Goal: Task Accomplishment & Management: Complete application form

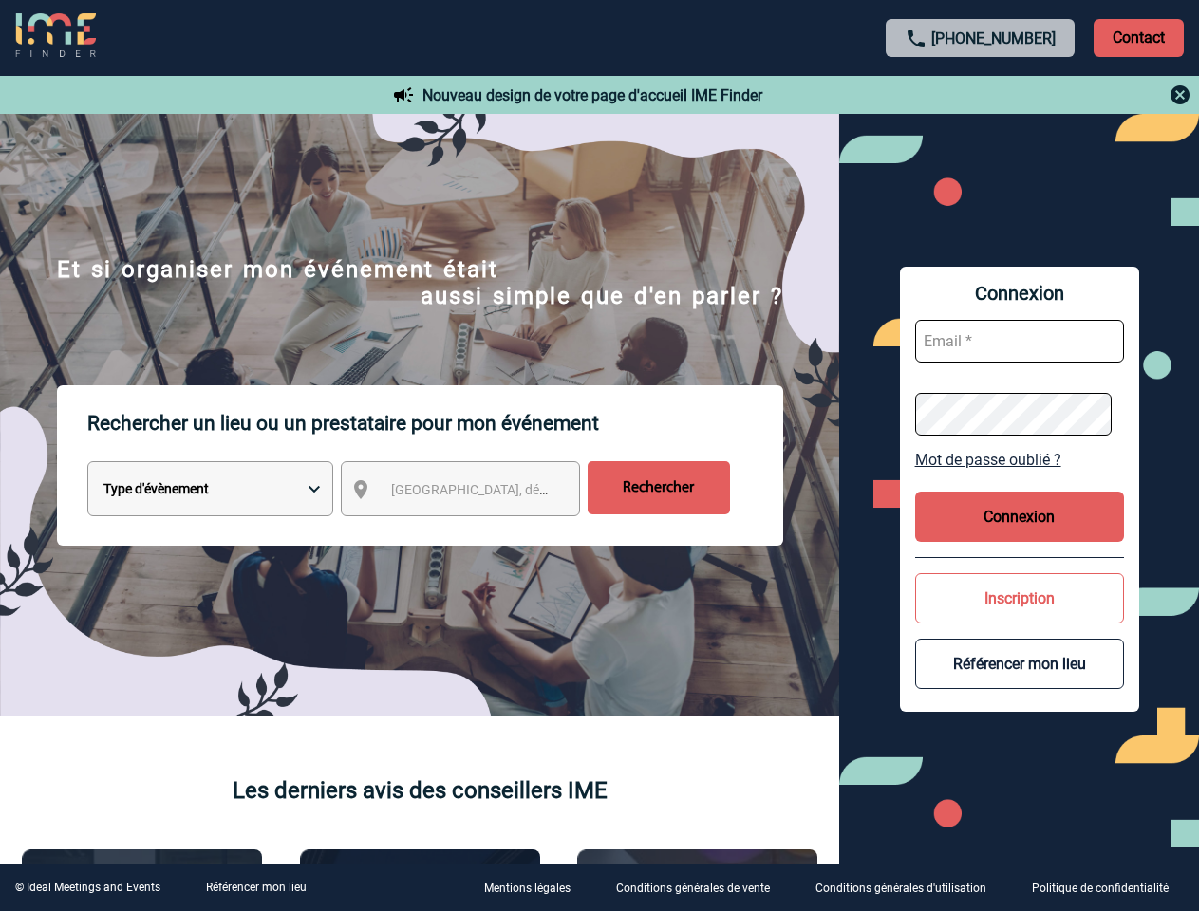
click at [599, 456] on p "Rechercher un lieu ou un prestataire pour mon événement" at bounding box center [435, 423] width 696 height 76
click at [1138, 37] on p "Contact" at bounding box center [1138, 38] width 90 height 38
click at [981, 95] on div at bounding box center [981, 95] width 422 height 23
click at [477, 367] on div at bounding box center [241, 183] width 483 height 367
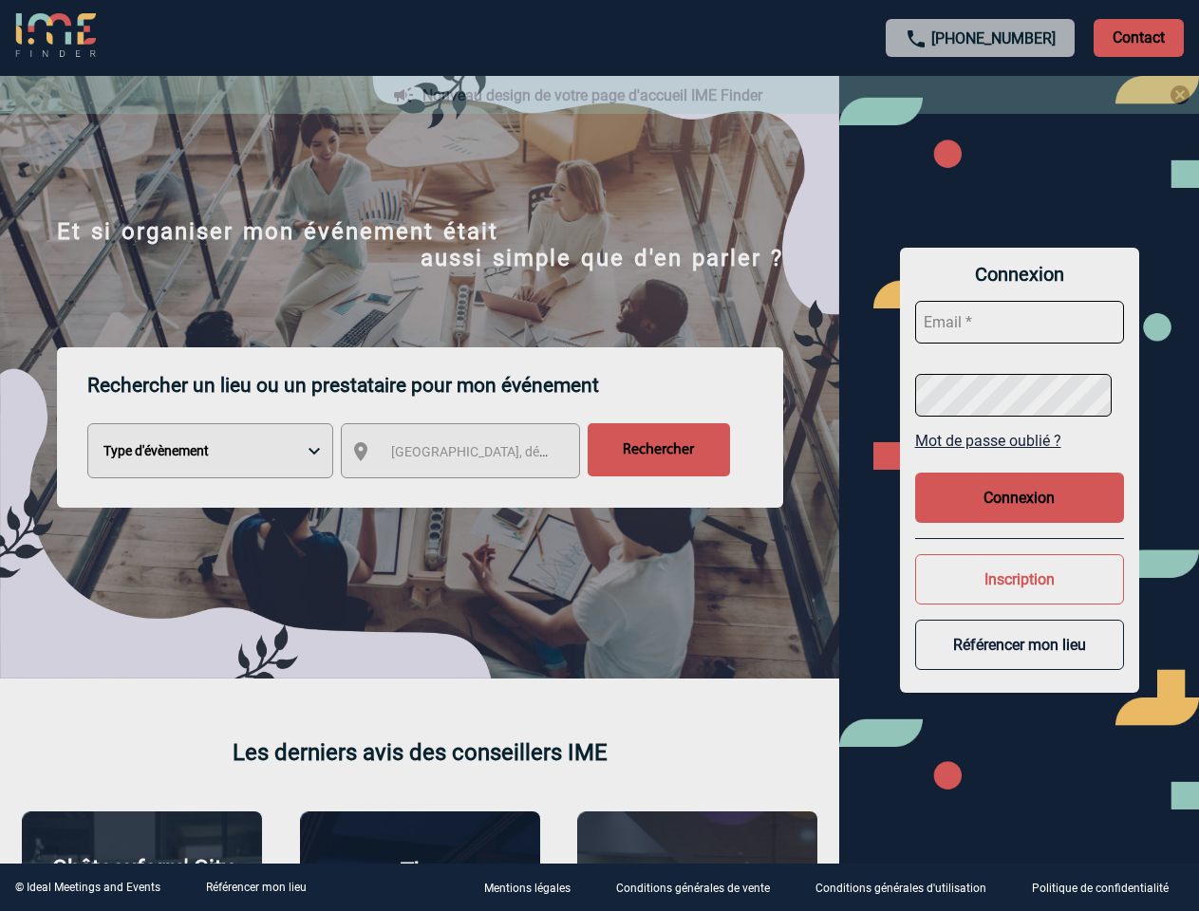
click at [1019, 459] on div at bounding box center [599, 455] width 1199 height 911
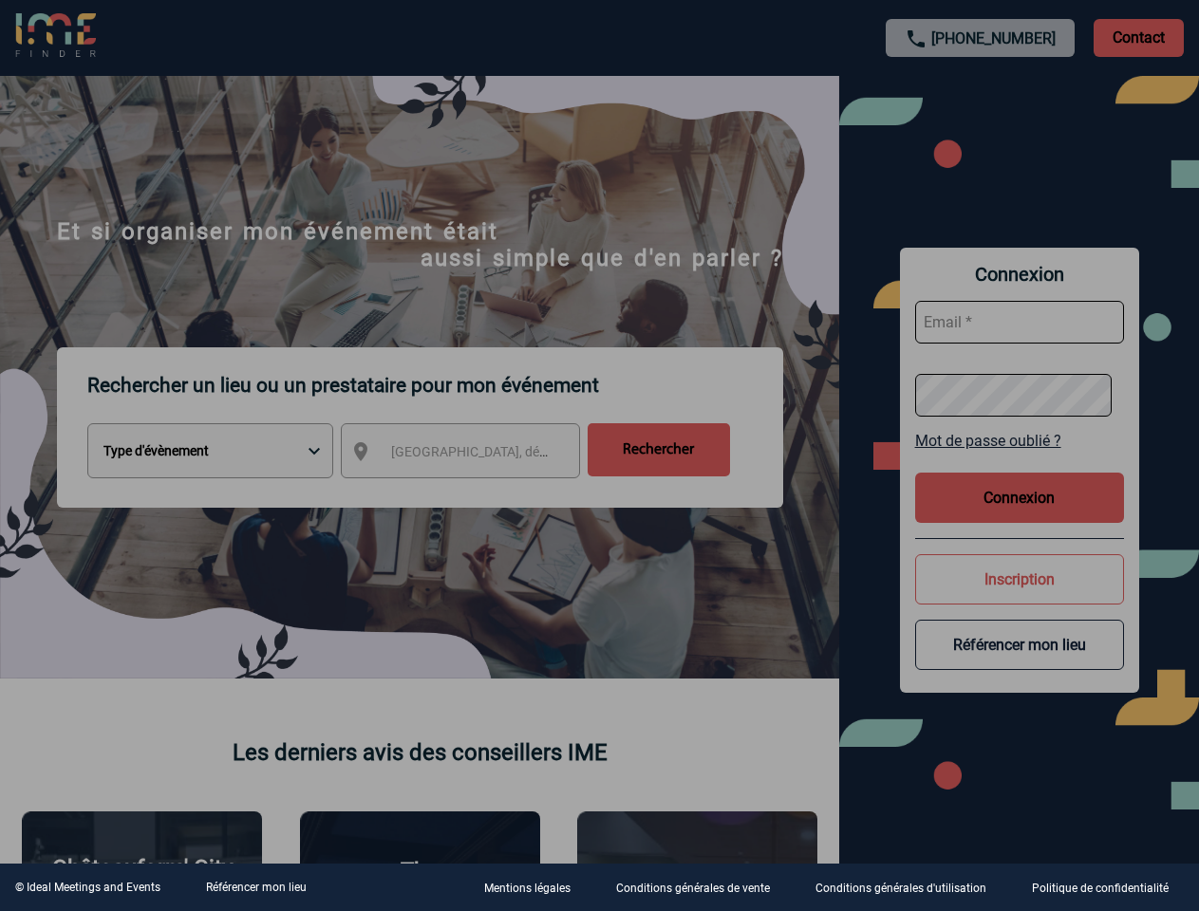
click at [1019, 516] on div at bounding box center [599, 455] width 1199 height 911
click at [1019, 598] on div at bounding box center [599, 455] width 1199 height 911
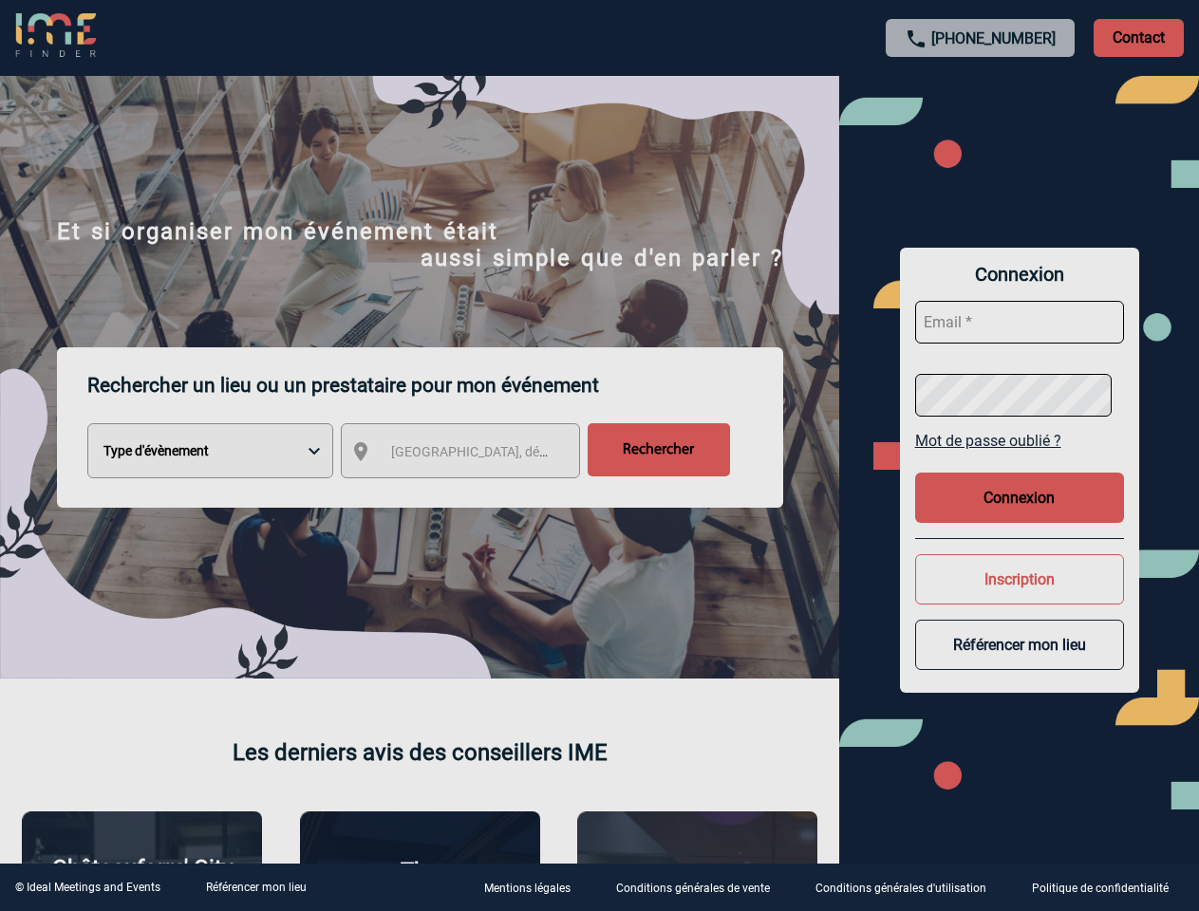
click at [1019, 663] on button "Référencer mon lieu" at bounding box center [1019, 645] width 209 height 50
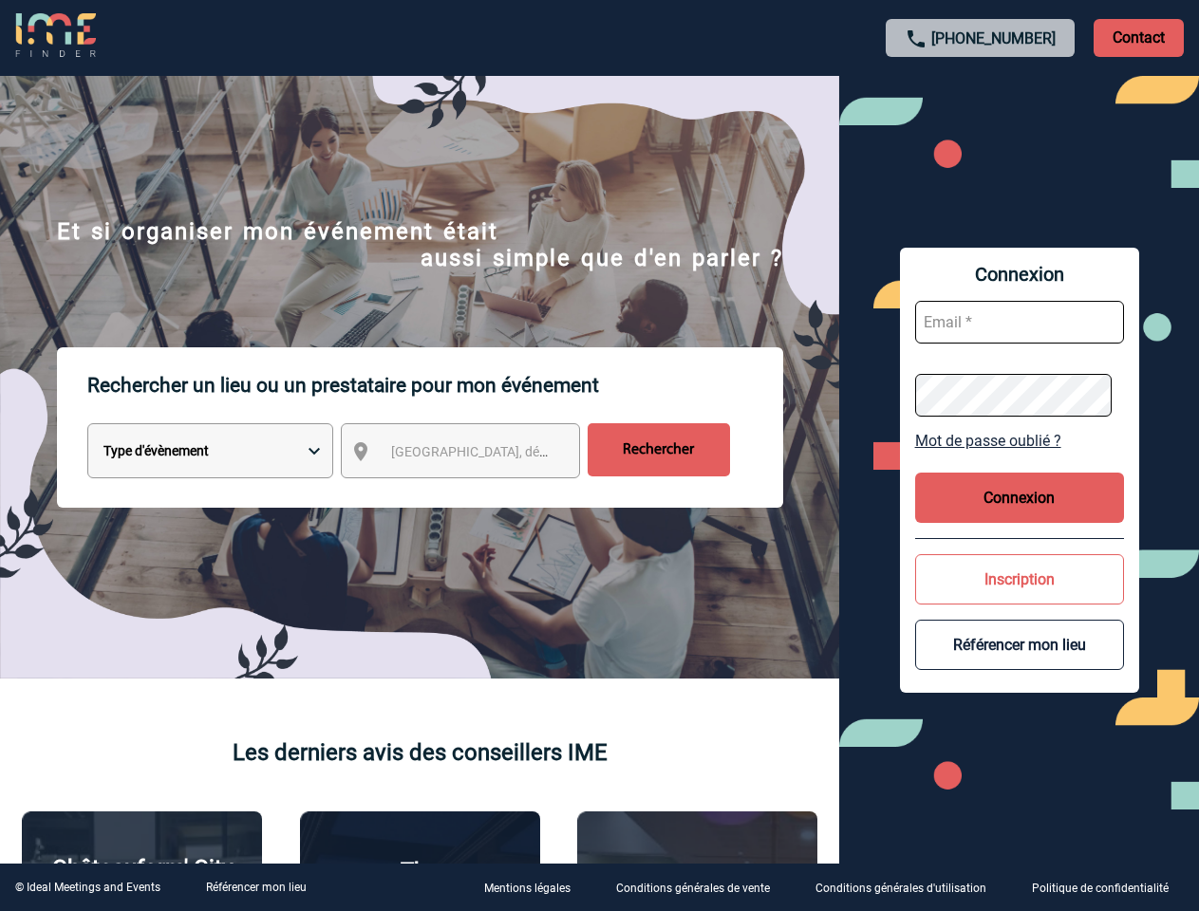
click at [255, 888] on link "Référencer mon lieu" at bounding box center [256, 887] width 101 height 13
